Goal: Information Seeking & Learning: Find specific fact

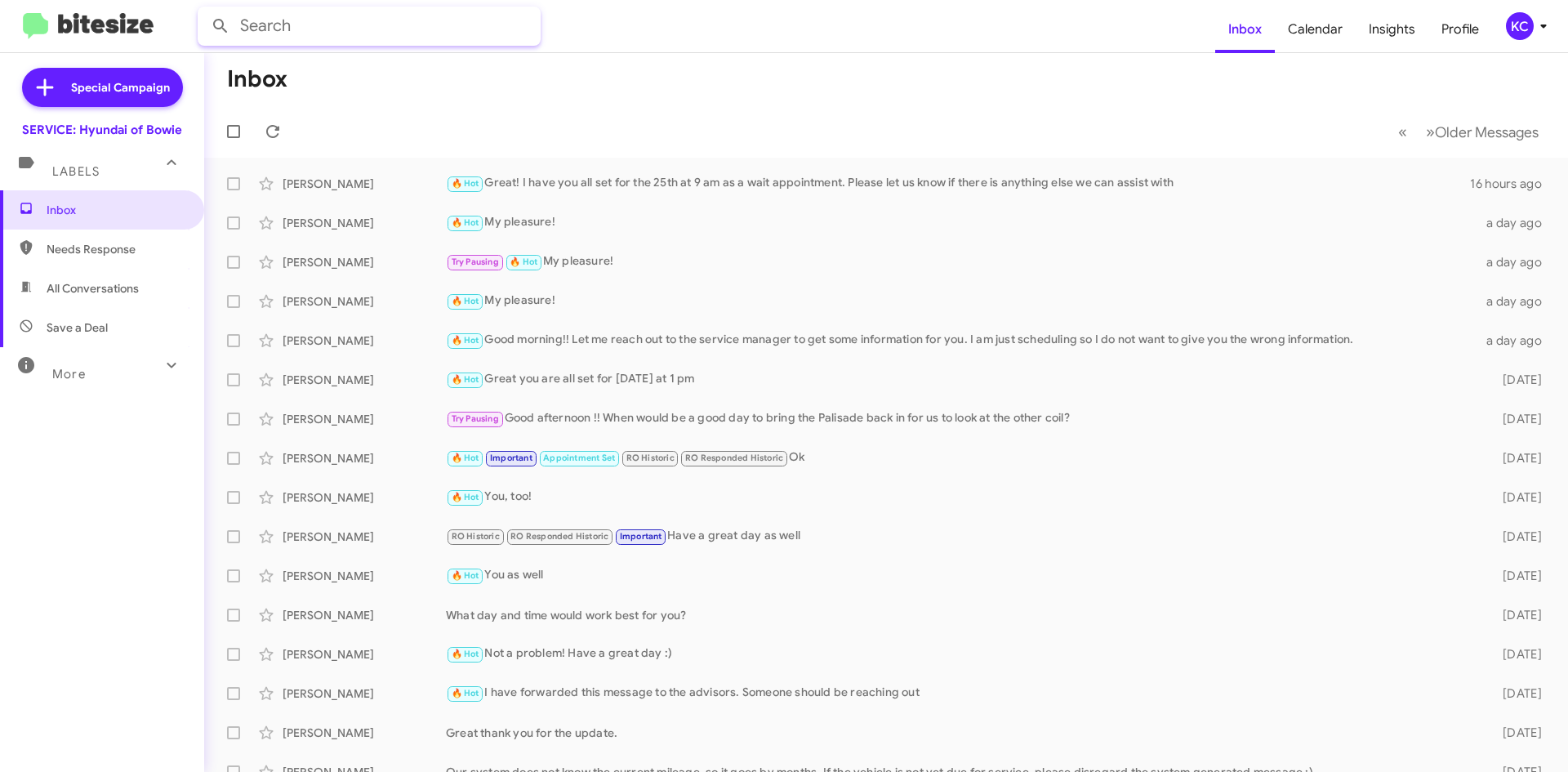
click at [326, 30] on input "text" at bounding box center [369, 26] width 343 height 39
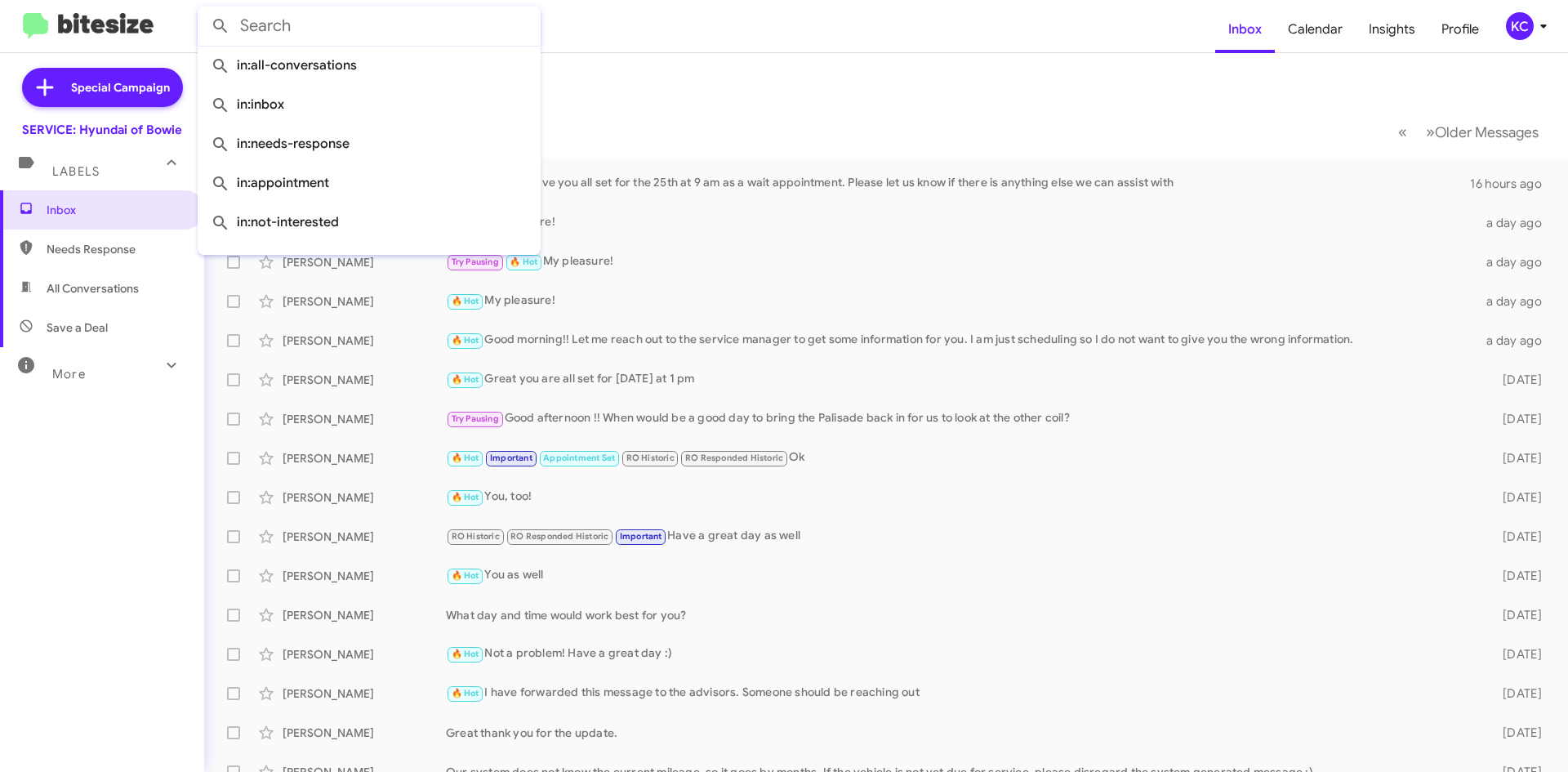
paste input "[PERSON_NAME]"
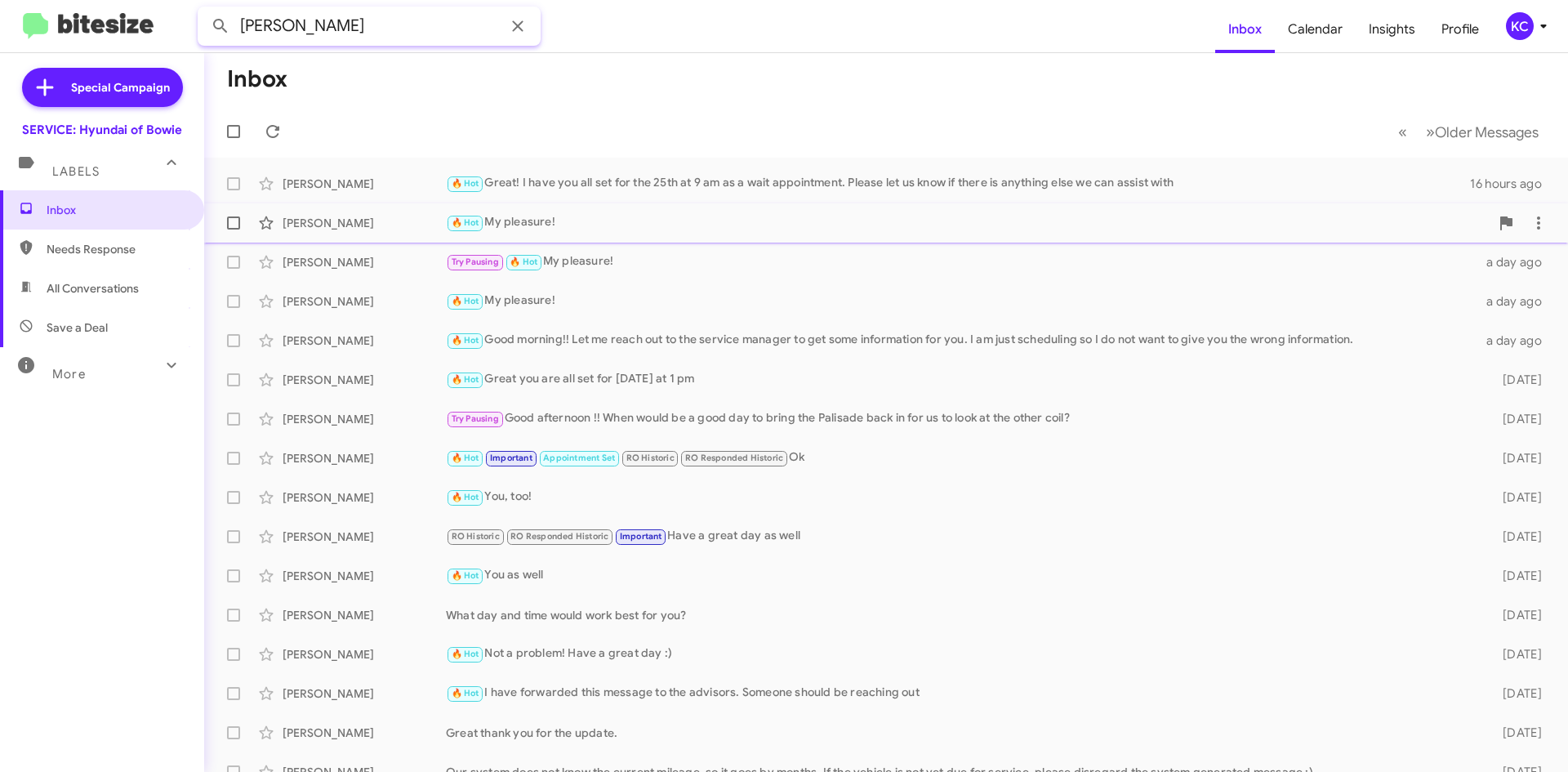
type input "[PERSON_NAME]"
click at [204, 10] on button at bounding box center [220, 26] width 33 height 33
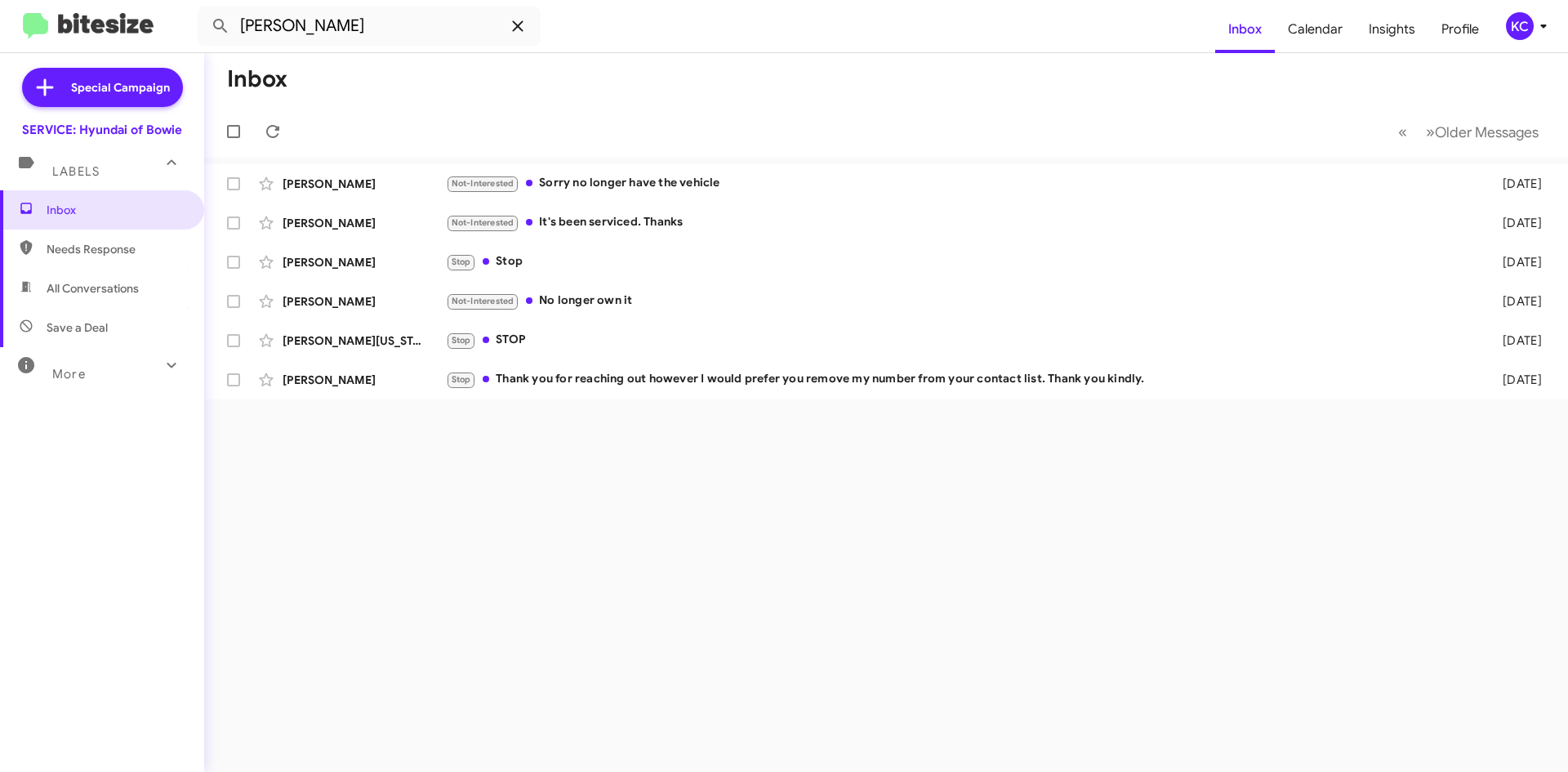
click at [518, 24] on icon at bounding box center [518, 26] width 20 height 20
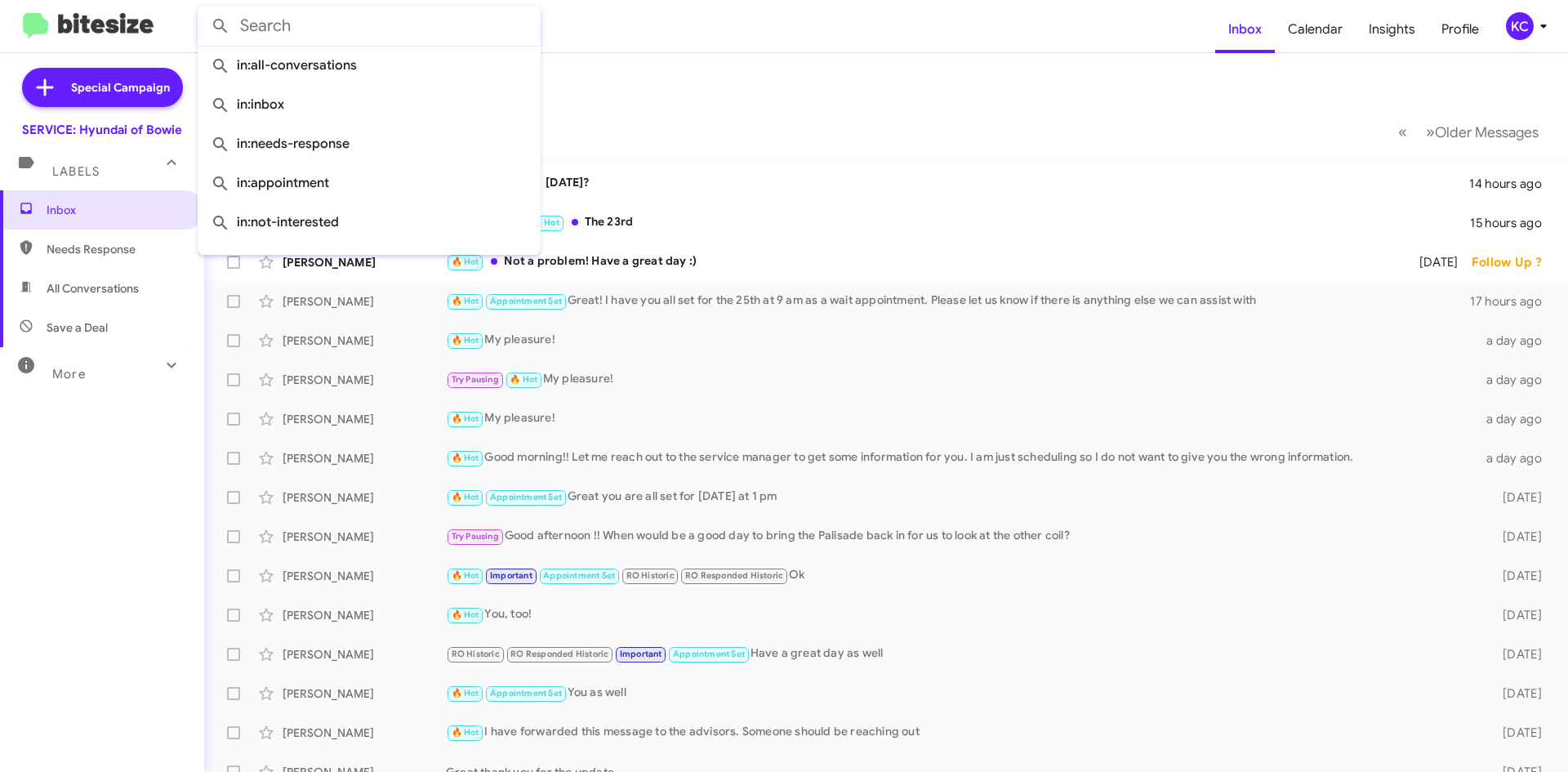
click at [293, 33] on input "text" at bounding box center [369, 26] width 343 height 39
paste input "[PHONE_NUMBER]"
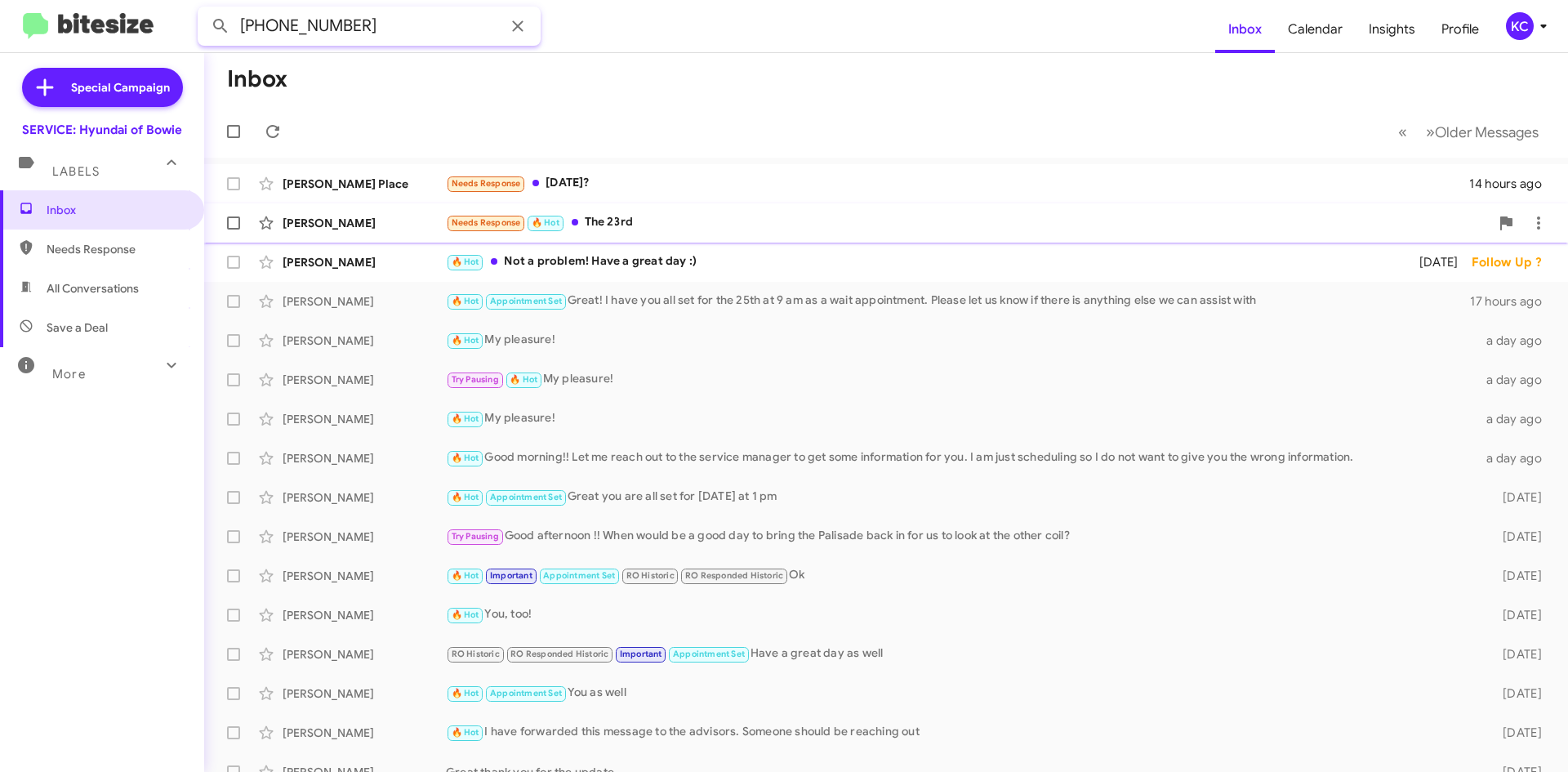
click at [204, 10] on button at bounding box center [220, 26] width 33 height 33
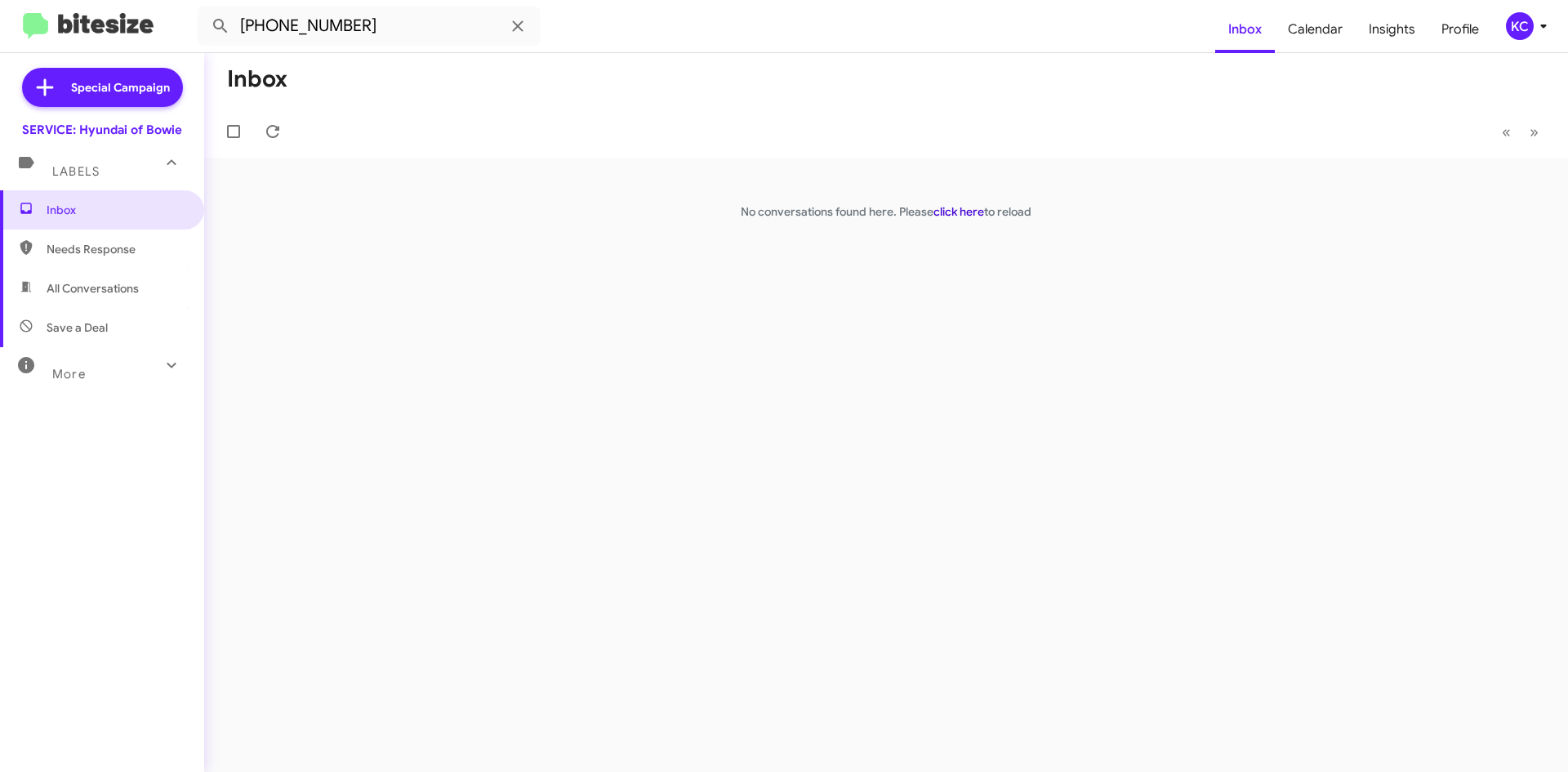
click at [957, 215] on link "click here" at bounding box center [958, 211] width 51 height 15
click at [65, 293] on span "All Conversations" at bounding box center [93, 288] width 92 height 16
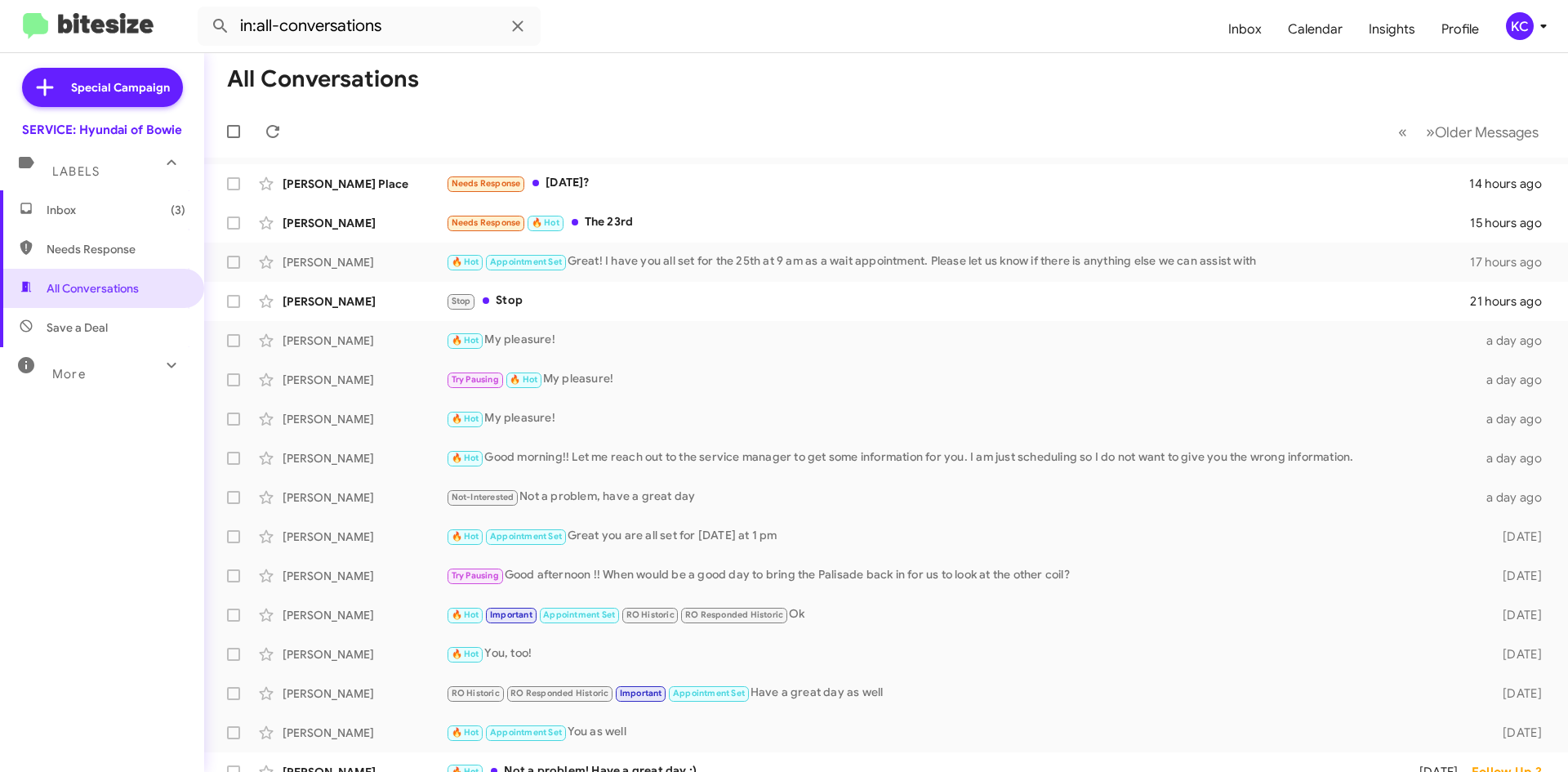
click at [98, 364] on div "More" at bounding box center [85, 367] width 145 height 30
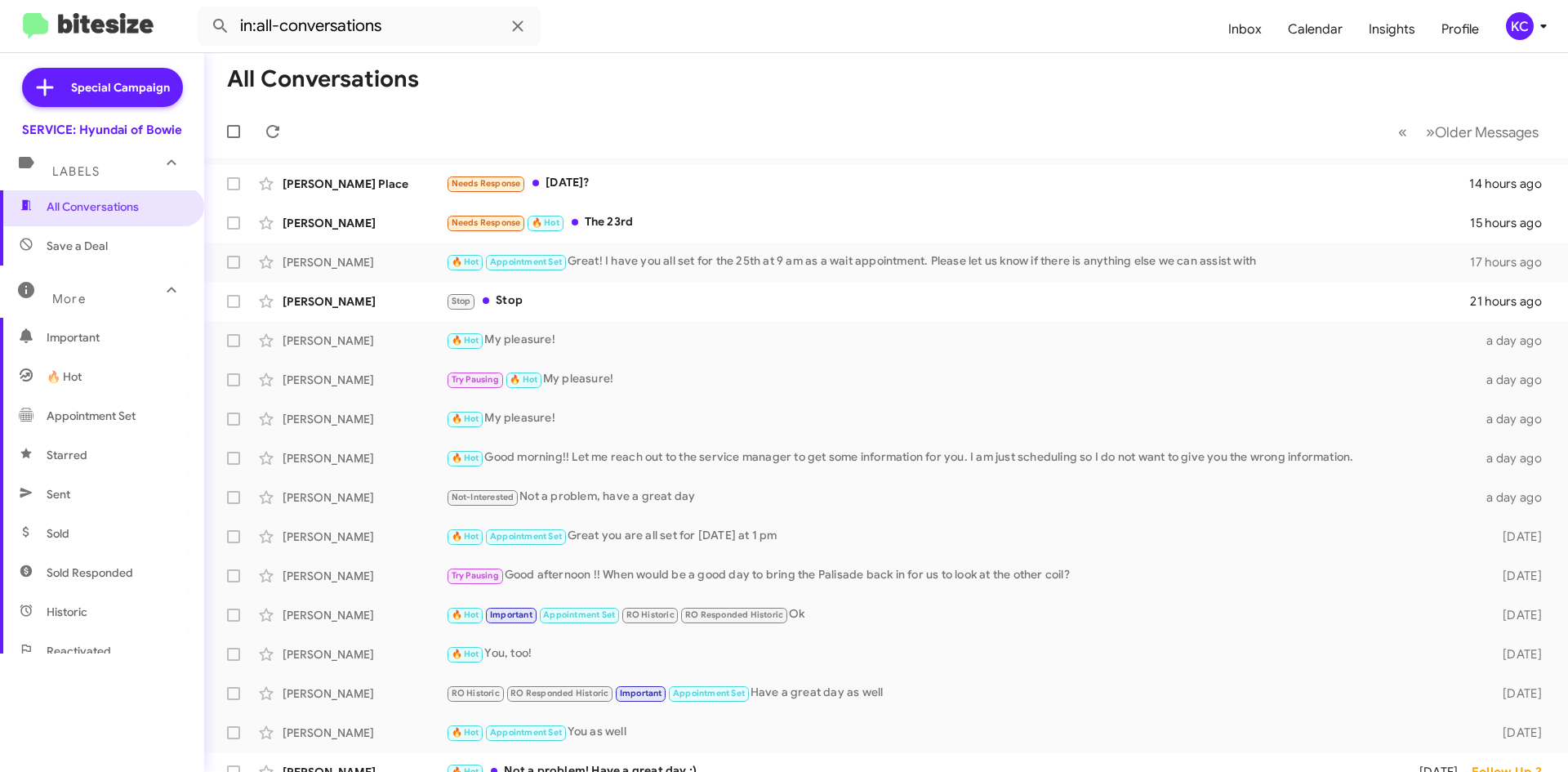
scroll to position [163, 0]
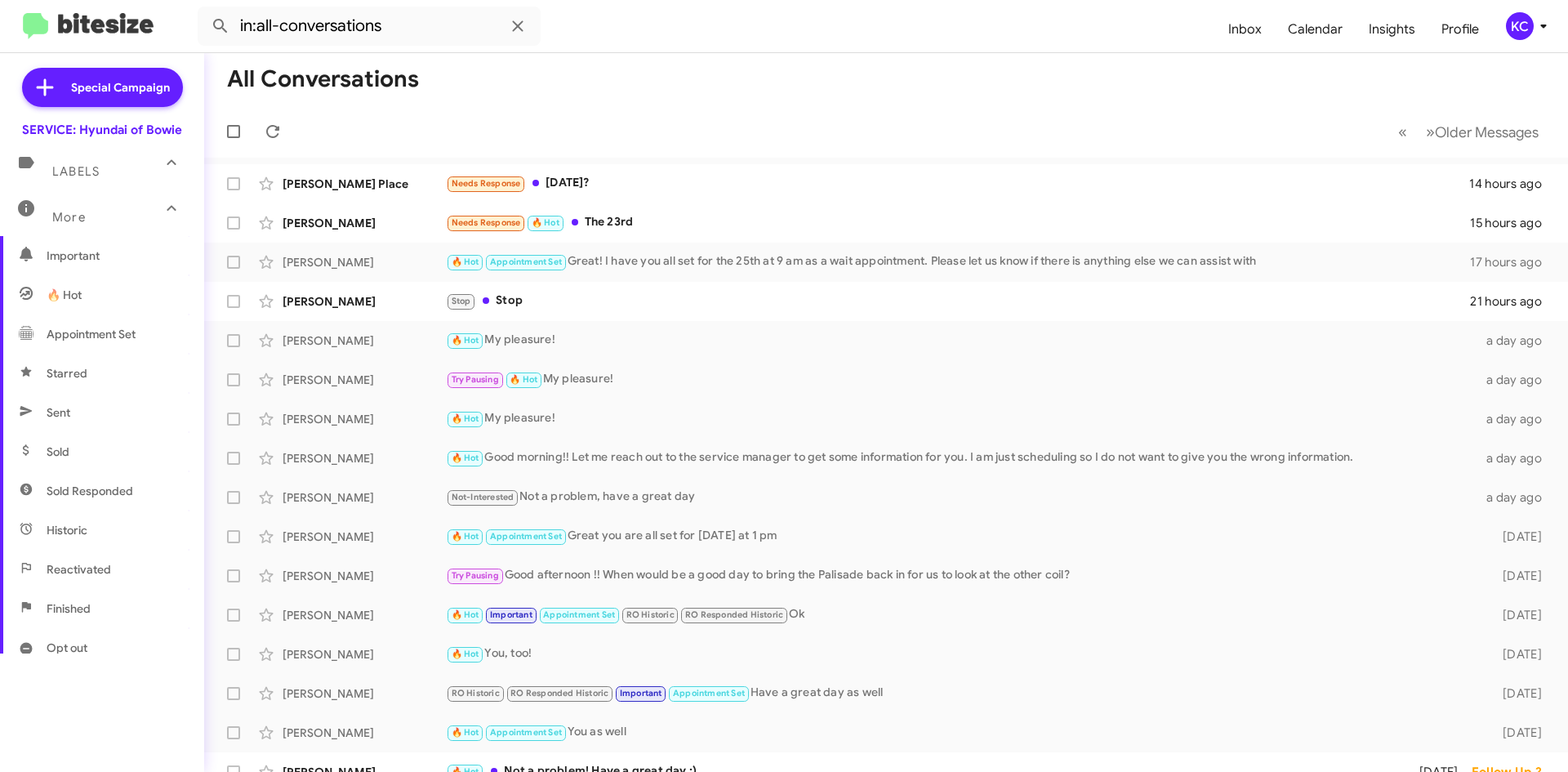
click at [85, 410] on span "Sent" at bounding box center [102, 412] width 204 height 39
type input "in:sent"
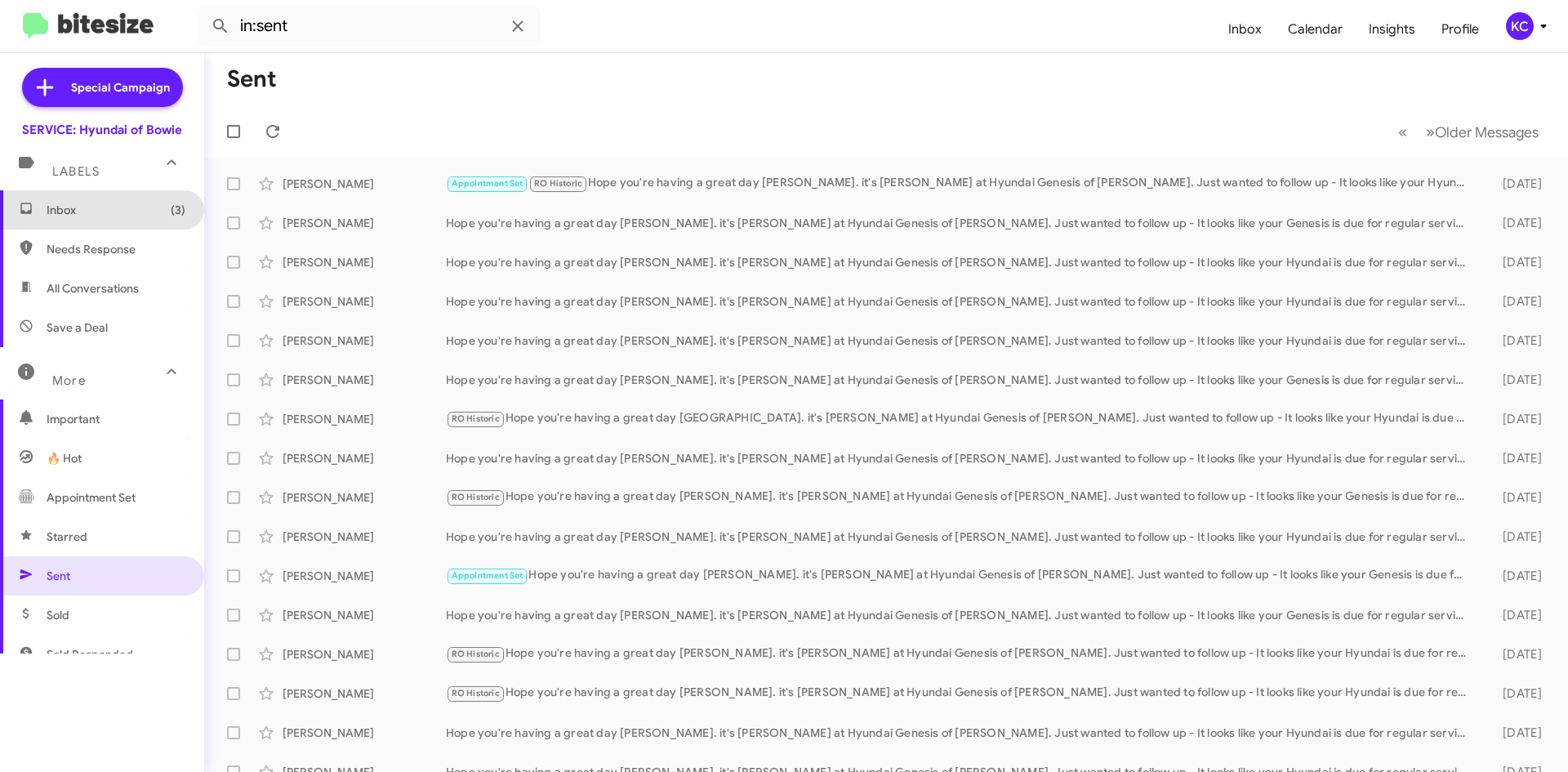
click at [113, 211] on span "Inbox (3)" at bounding box center [116, 210] width 139 height 16
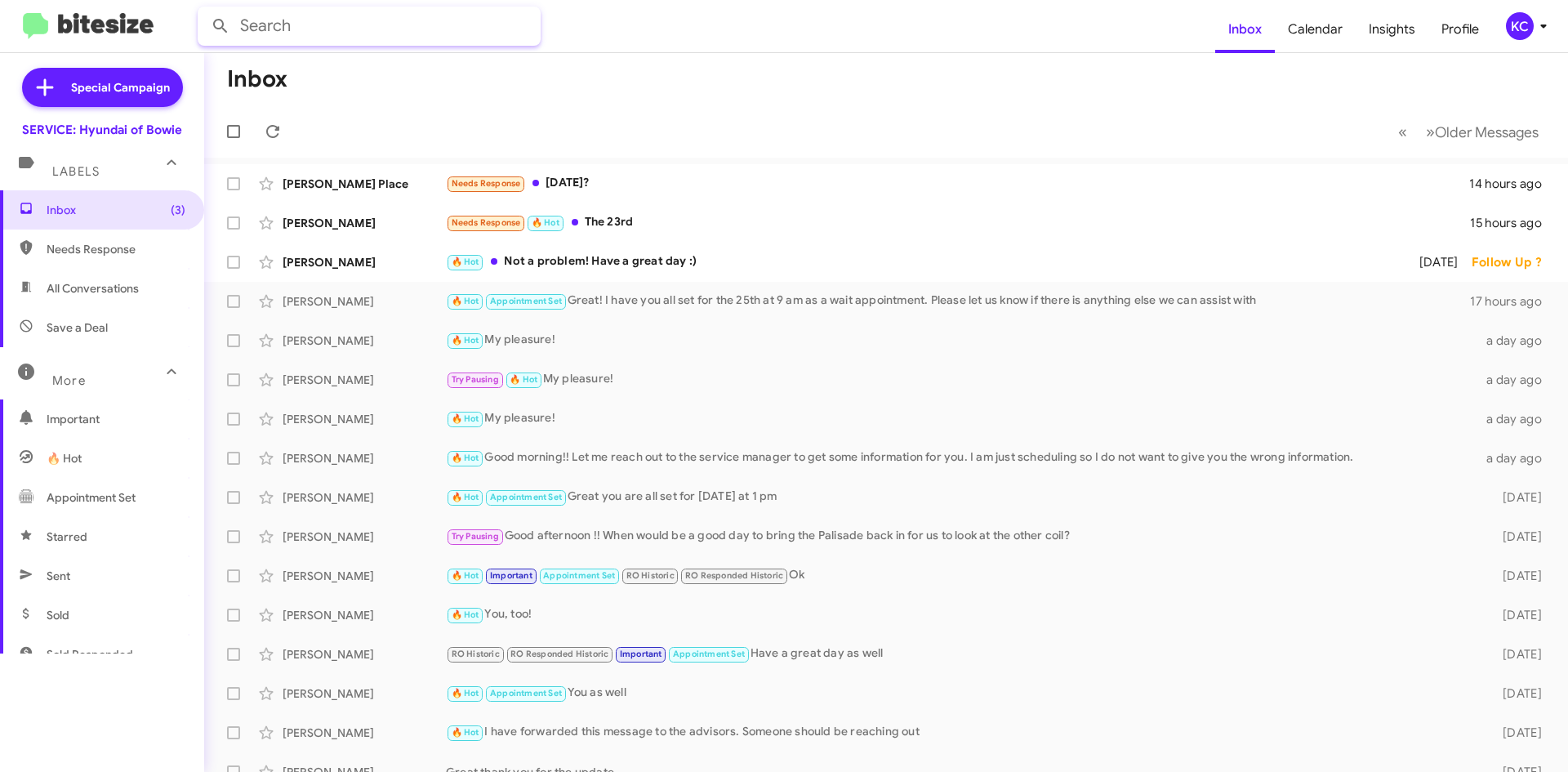
click at [306, 20] on input "text" at bounding box center [369, 26] width 343 height 39
click at [204, 10] on button at bounding box center [220, 26] width 33 height 33
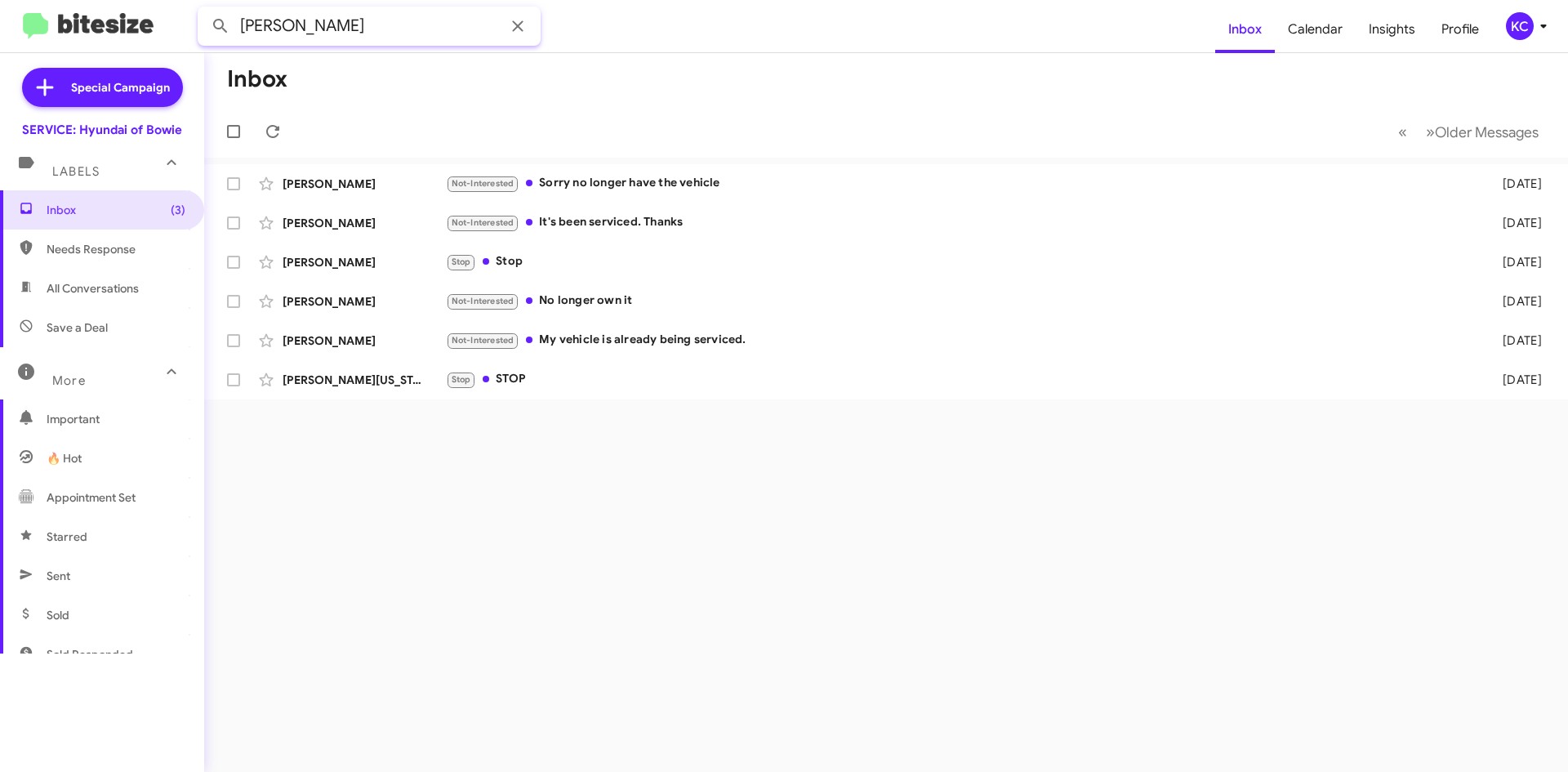
drag, startPoint x: 336, startPoint y: 29, endPoint x: 68, endPoint y: 3, distance: 269.3
click at [68, 3] on mat-toolbar "[PERSON_NAME] Inbox Calendar Insights Profile KC" at bounding box center [784, 26] width 1568 height 52
click at [204, 10] on button at bounding box center [220, 26] width 33 height 33
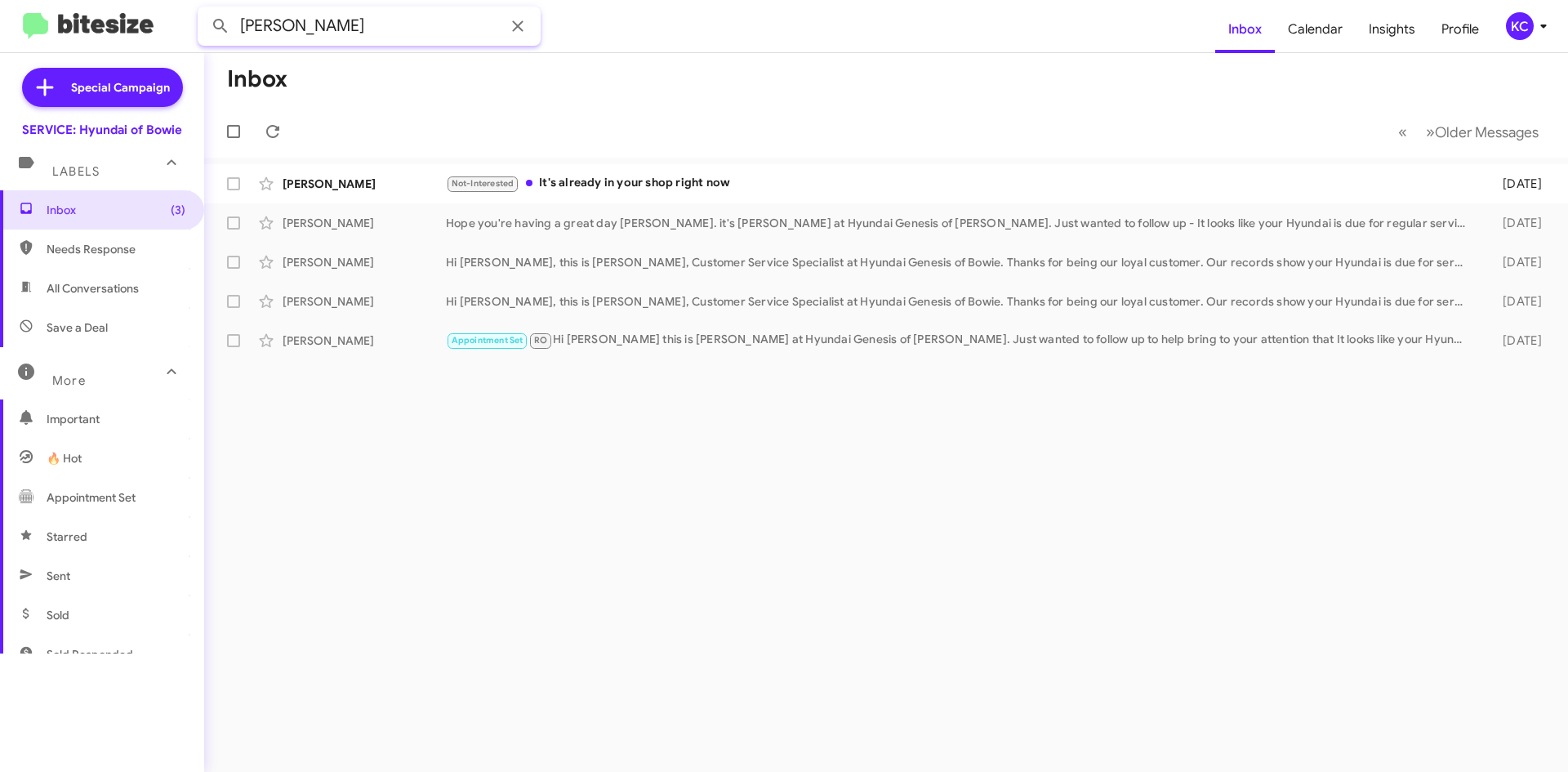
drag, startPoint x: 363, startPoint y: 33, endPoint x: -74, endPoint y: -2, distance: 438.4
click at [0, 0] on html "[PERSON_NAME] shock Inbox Calendar Insights Profile KC Special Campaign SERVICE…" at bounding box center [784, 386] width 1568 height 772
type input "[PERSON_NAME]"
click at [204, 10] on button at bounding box center [220, 26] width 33 height 33
